Goal: Navigation & Orientation: Find specific page/section

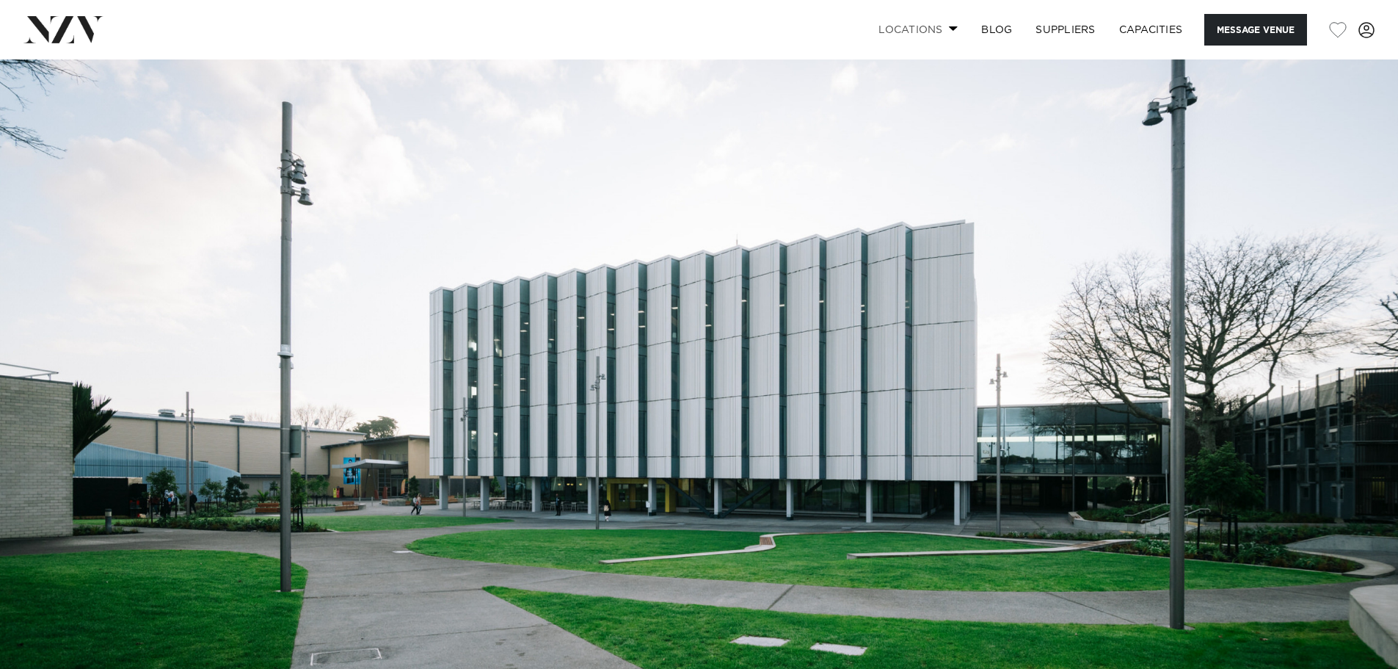
click at [948, 23] on link "Locations" at bounding box center [918, 30] width 103 height 32
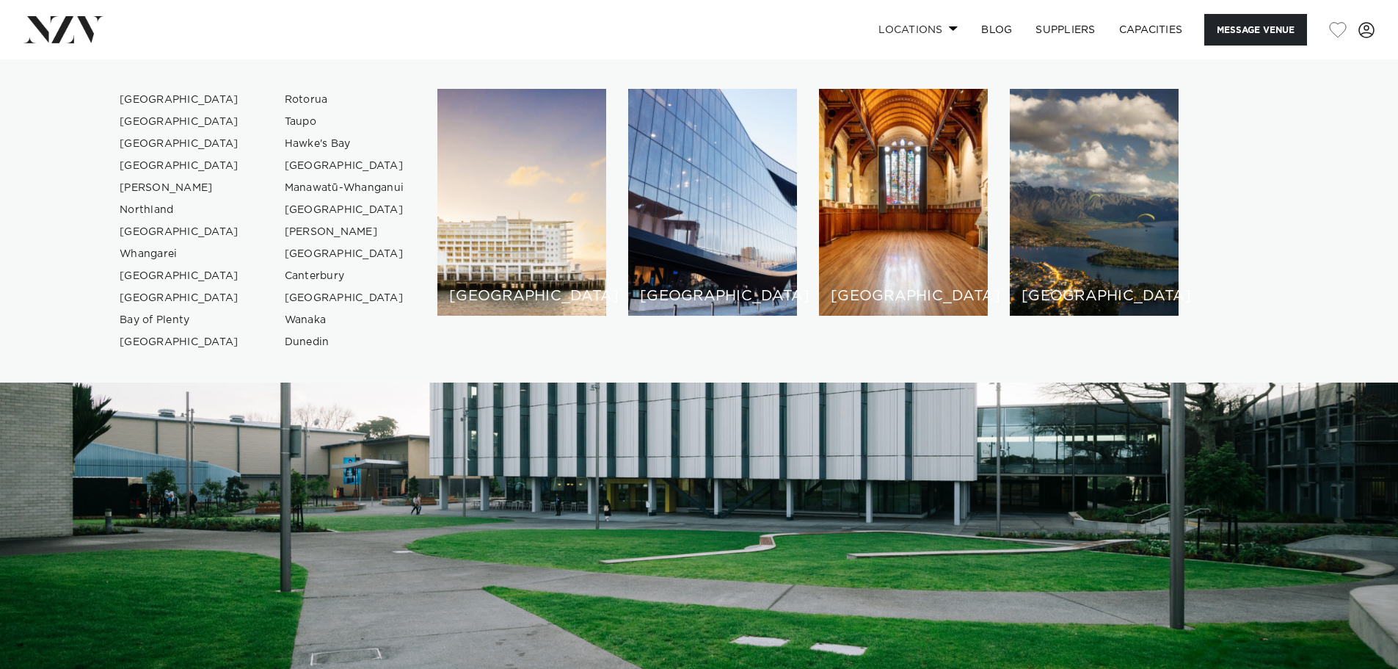
click at [948, 23] on link "Locations" at bounding box center [918, 30] width 103 height 32
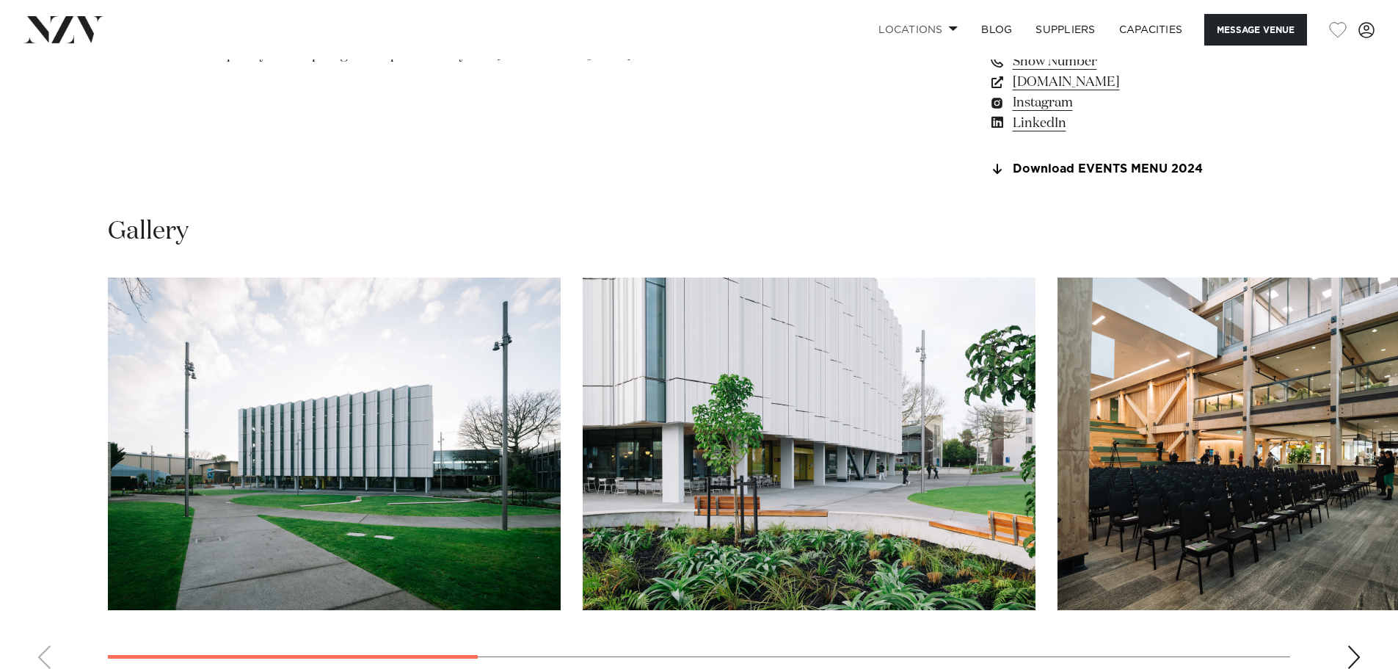
scroll to position [1395, 0]
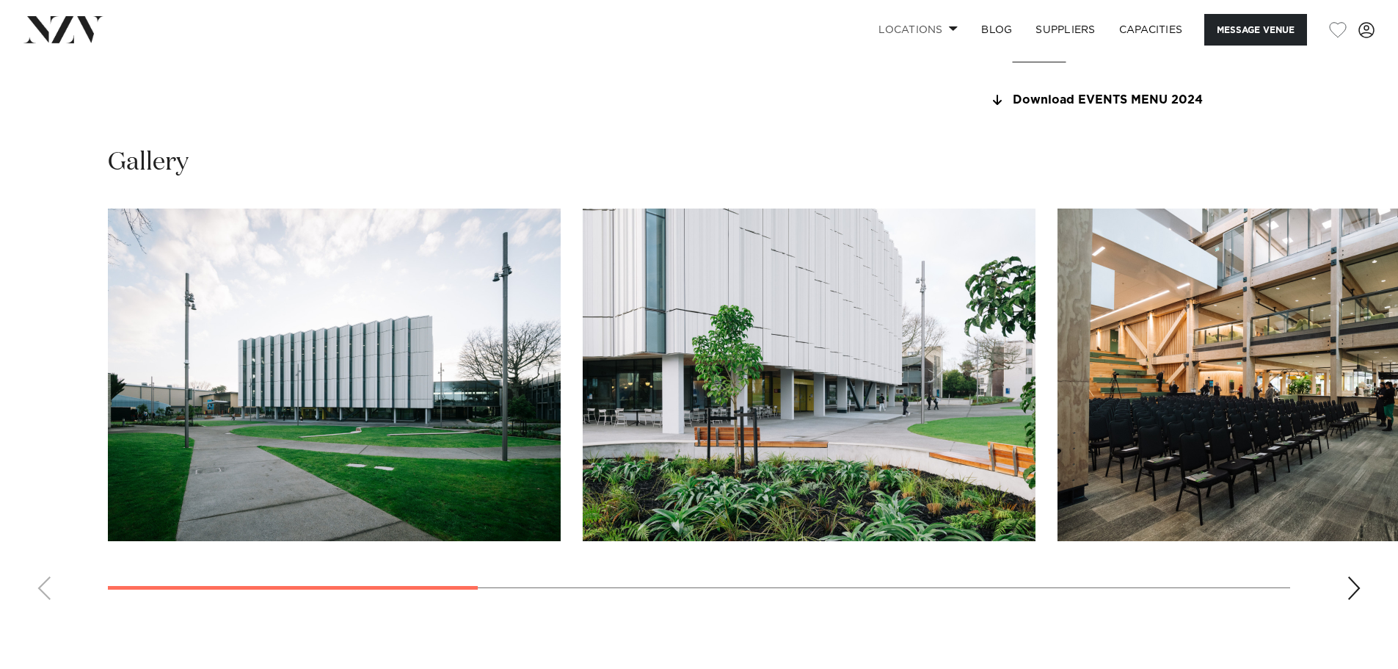
click at [1359, 600] on div "Next slide" at bounding box center [1354, 587] width 15 height 23
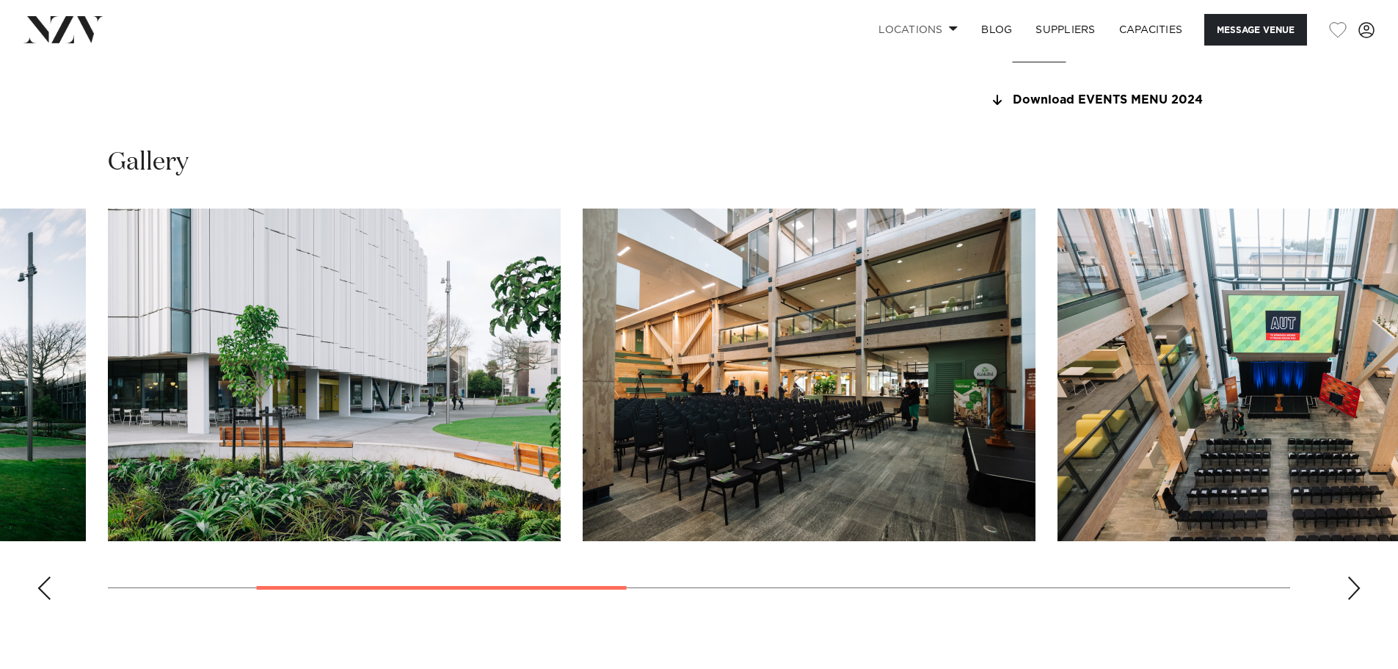
click at [1359, 600] on div "Next slide" at bounding box center [1354, 587] width 15 height 23
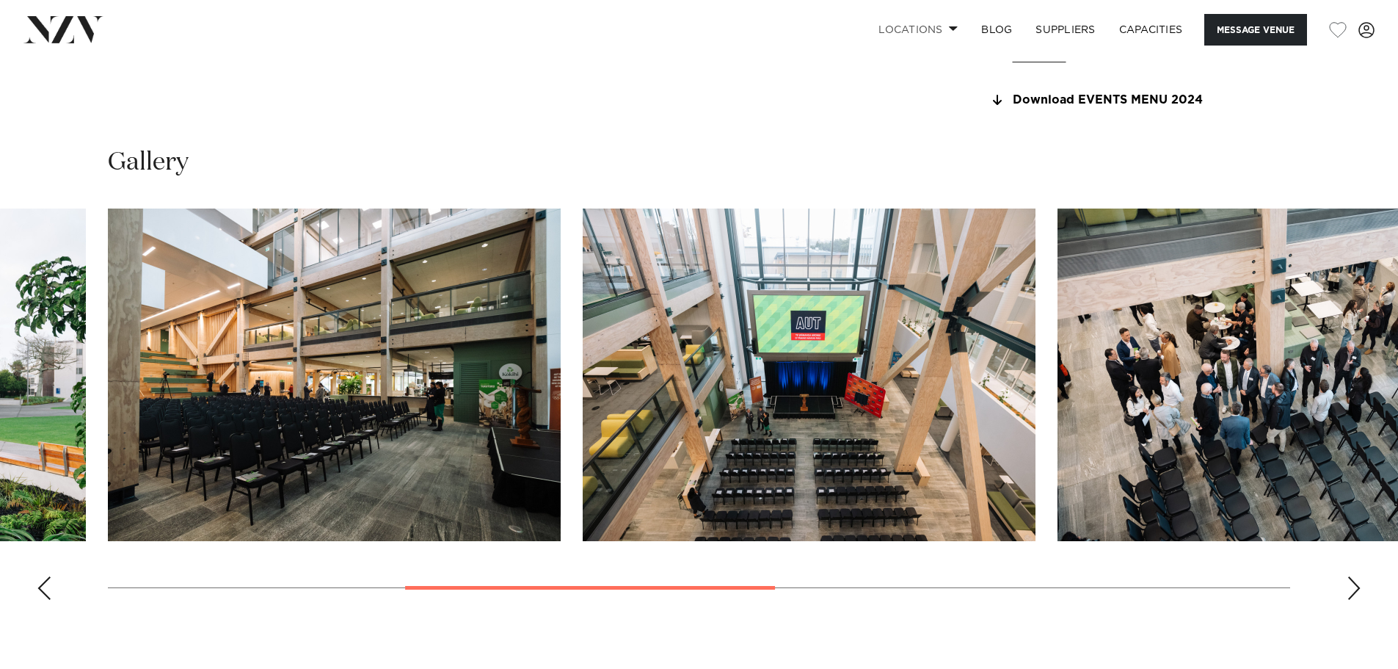
click at [1359, 600] on div "Next slide" at bounding box center [1354, 587] width 15 height 23
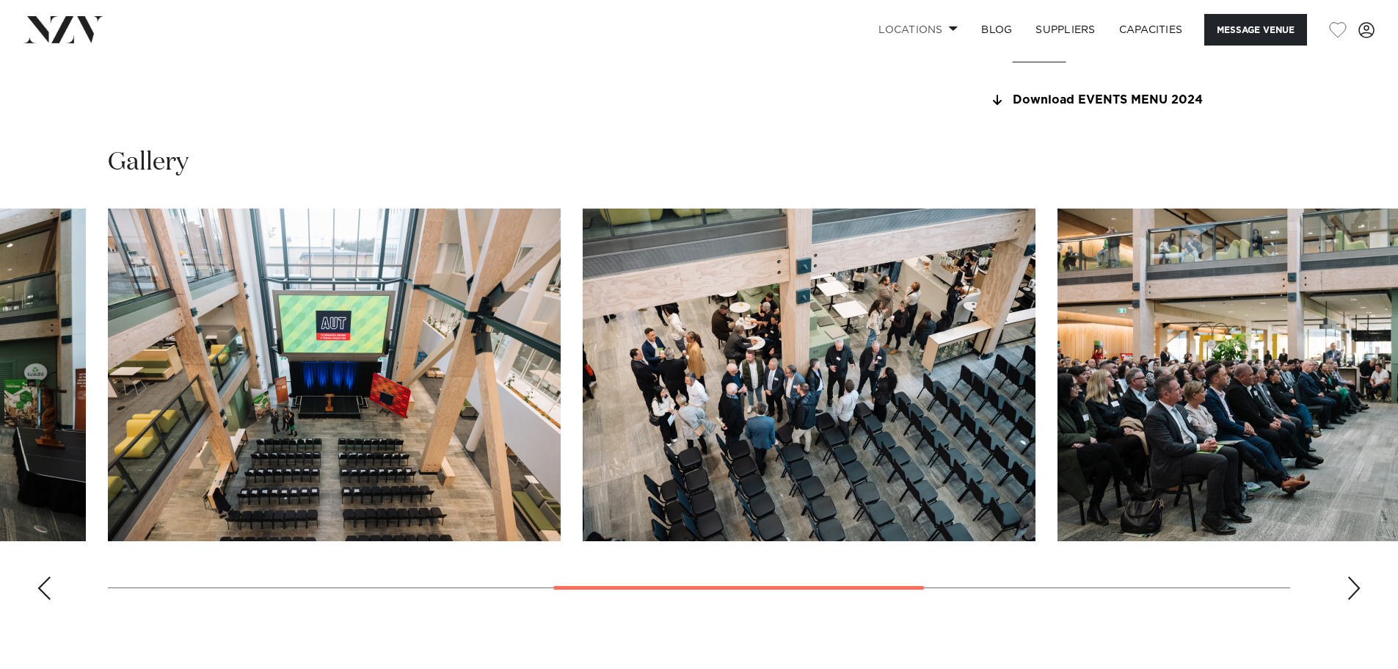
click at [1359, 600] on div "Next slide" at bounding box center [1354, 587] width 15 height 23
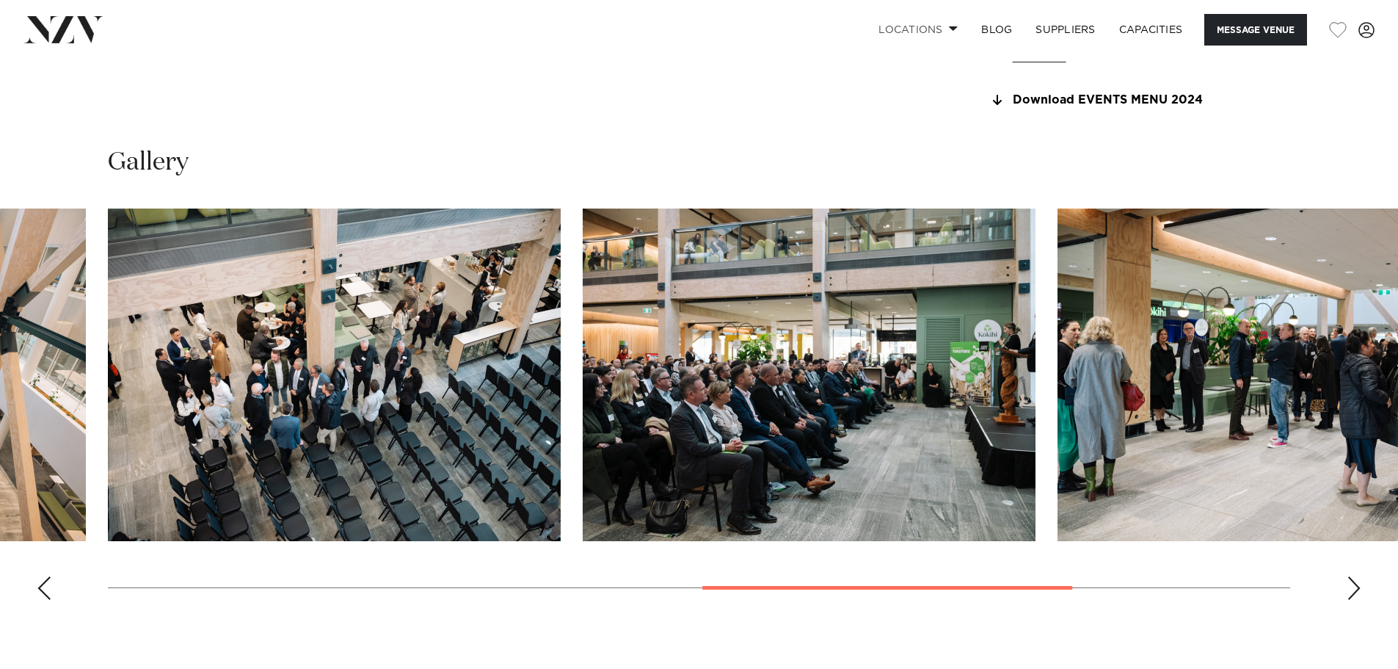
click at [1359, 600] on div "Next slide" at bounding box center [1354, 587] width 15 height 23
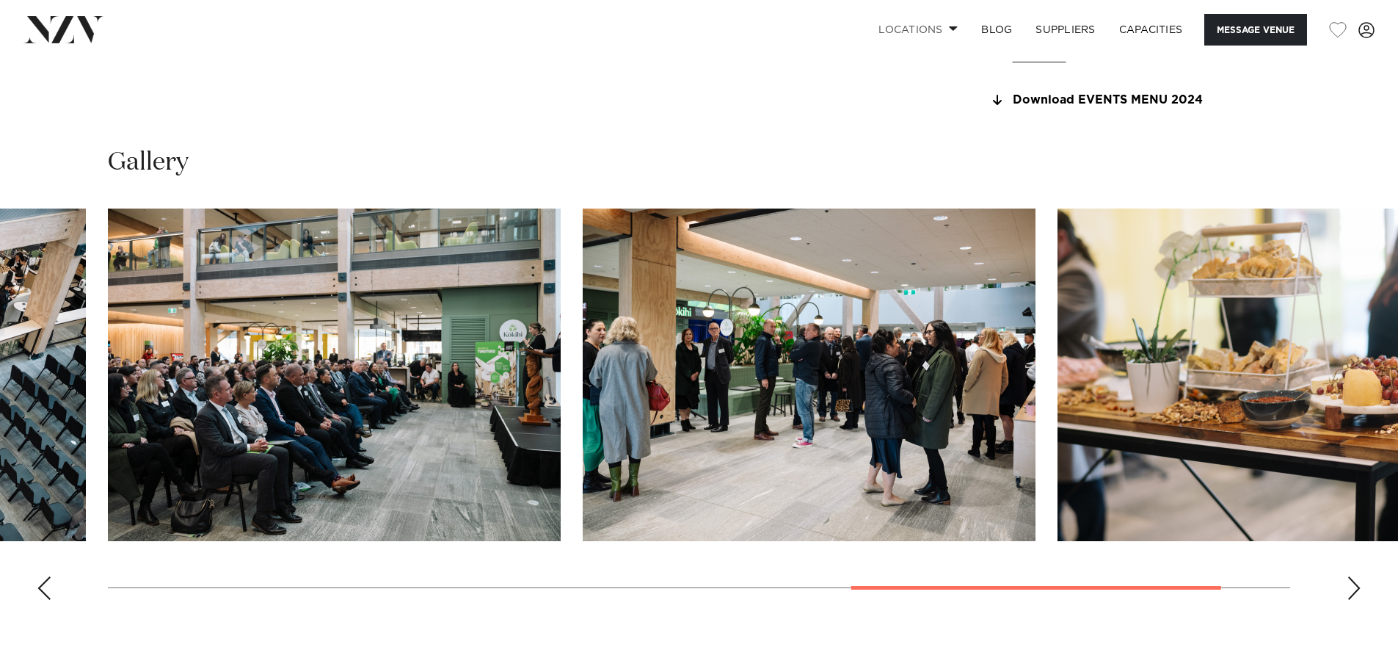
click at [1359, 600] on div "Next slide" at bounding box center [1354, 587] width 15 height 23
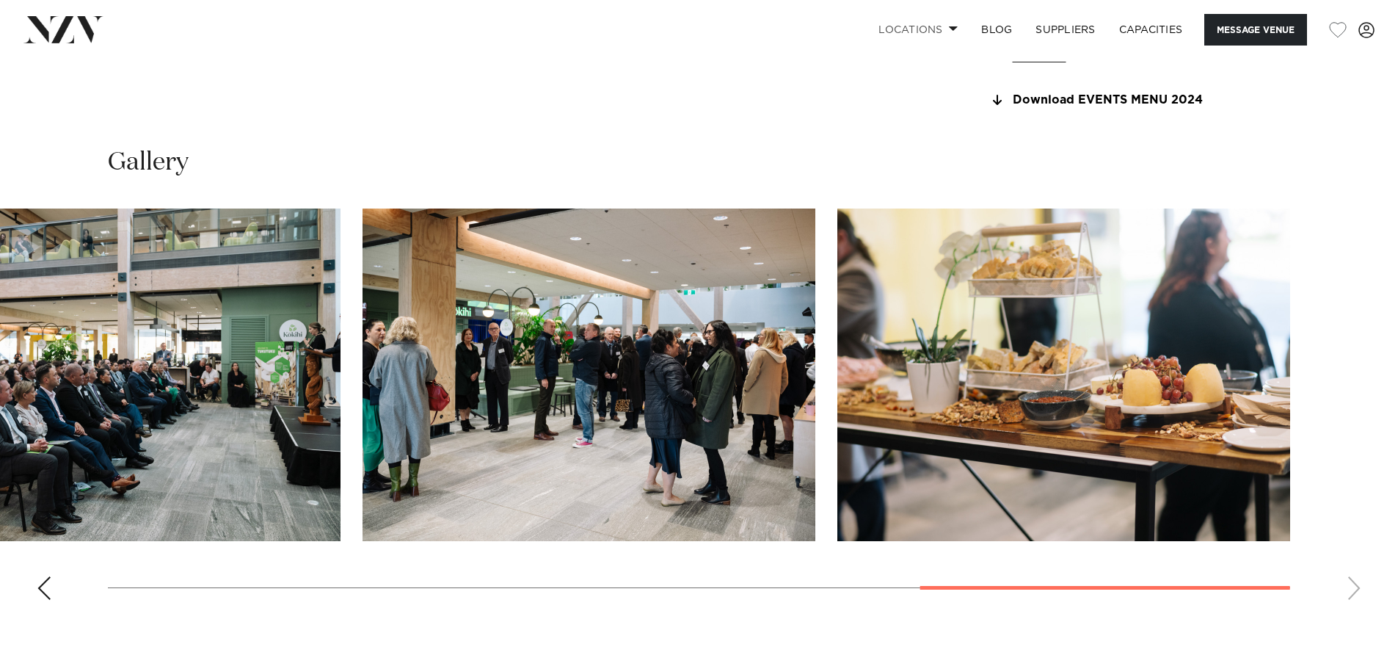
click at [1359, 611] on swiper-container at bounding box center [699, 409] width 1398 height 403
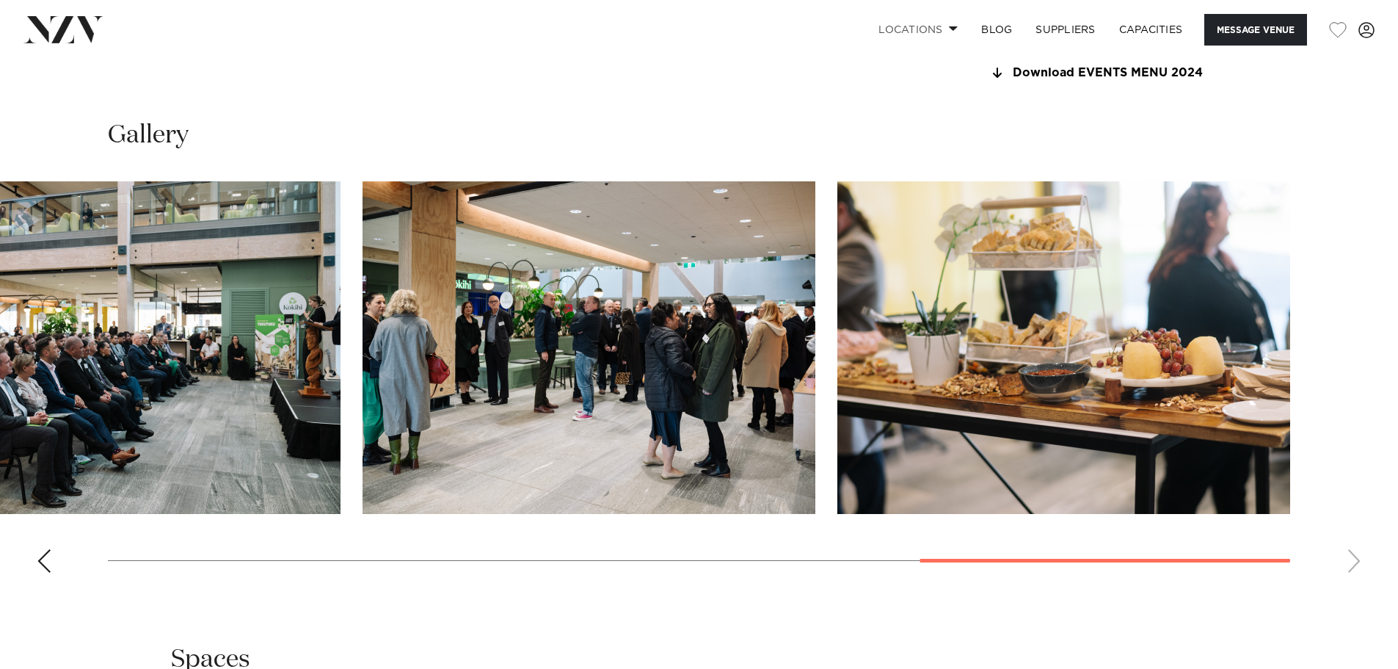
scroll to position [1321, 0]
